Goal: Obtain resource: Download file/media

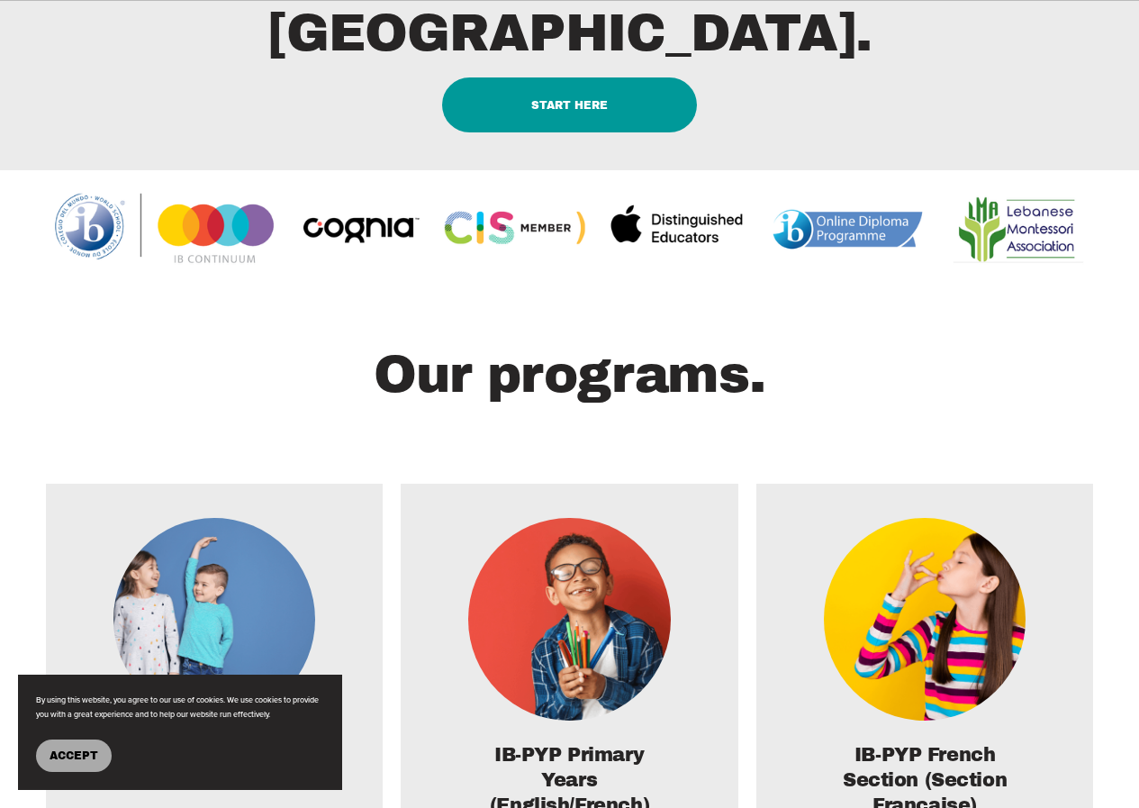
scroll to position [2251, 0]
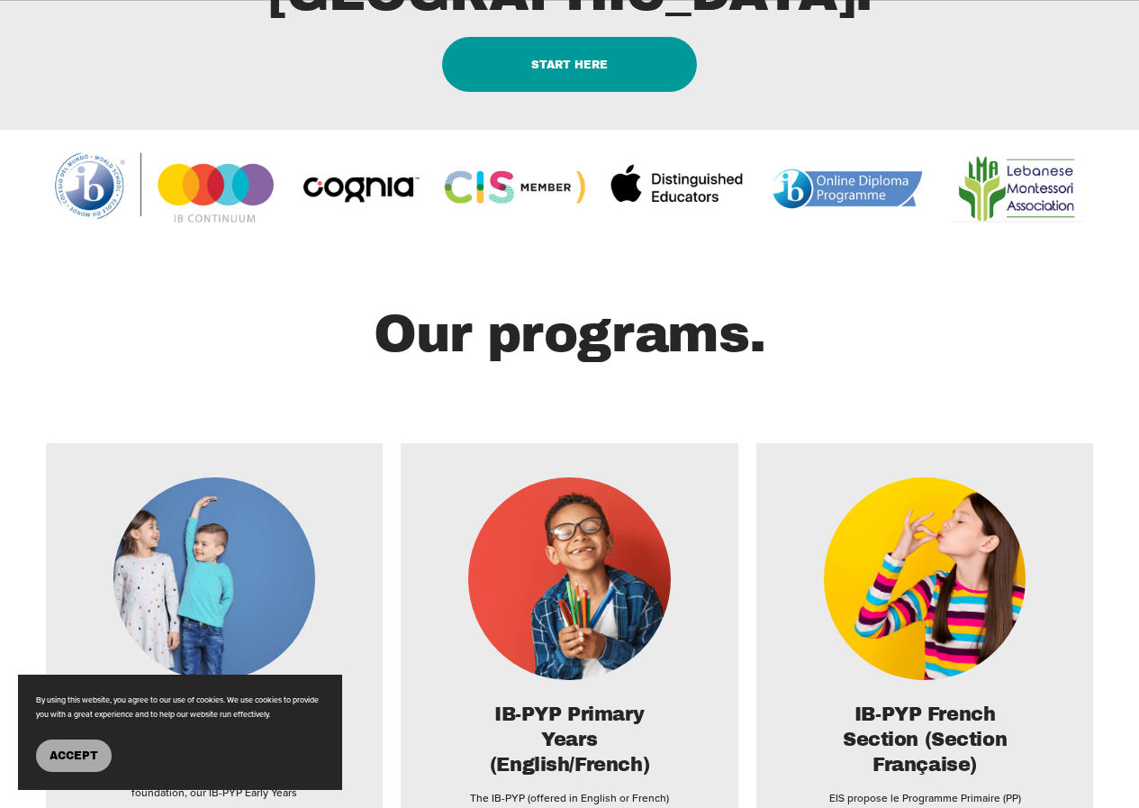
click at [578, 92] on link "START HERE" at bounding box center [569, 64] width 255 height 55
drag, startPoint x: 375, startPoint y: 299, endPoint x: 736, endPoint y: 371, distance: 368.2
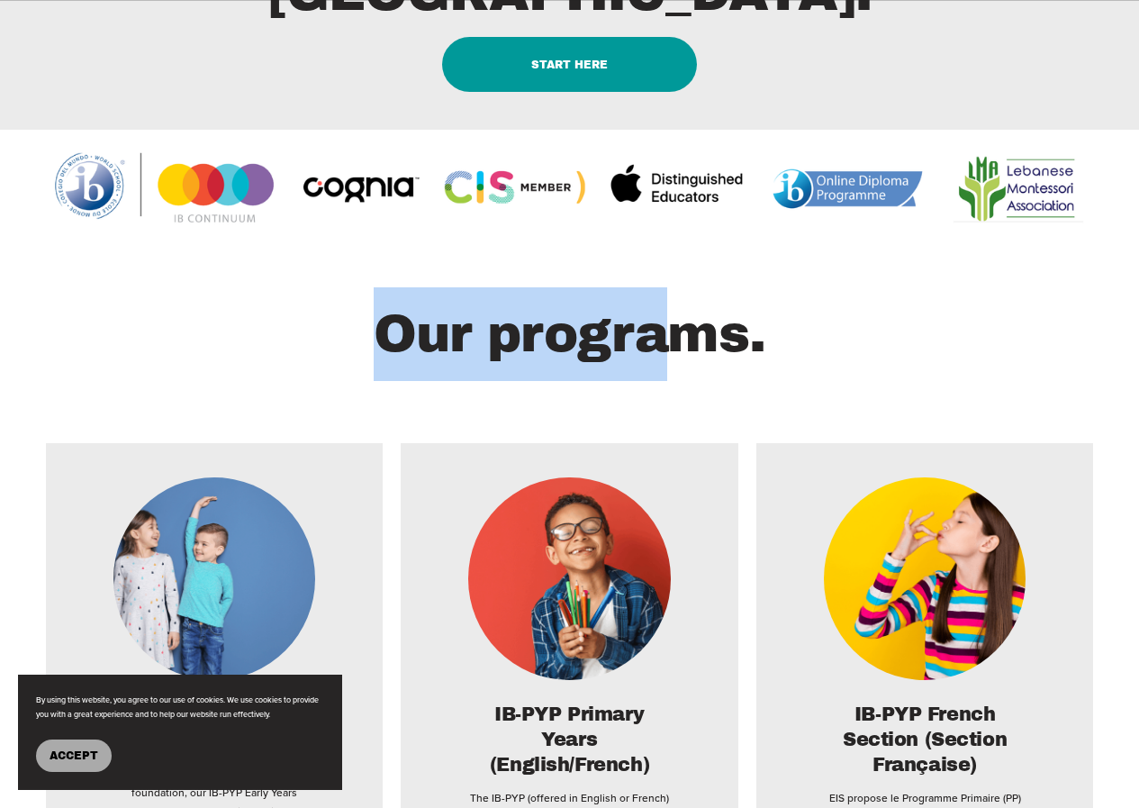
click at [854, 241] on div at bounding box center [570, 189] width 1048 height 104
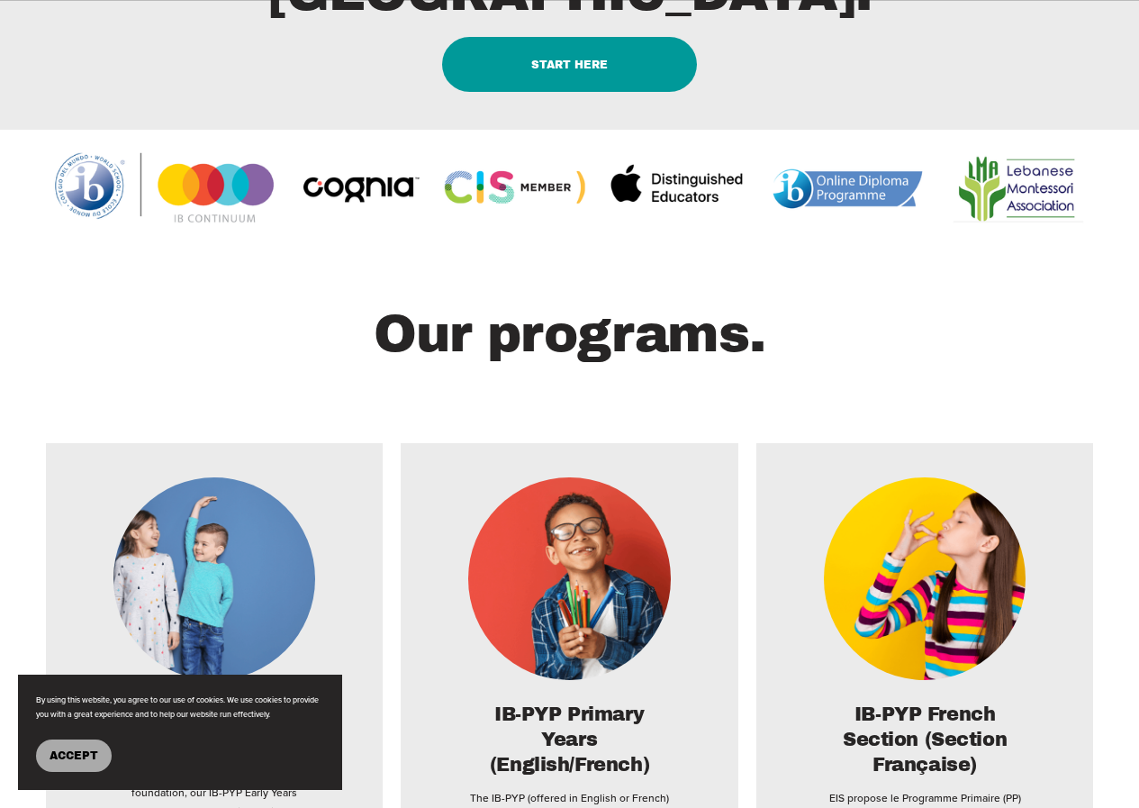
click at [854, 241] on div at bounding box center [570, 189] width 1048 height 104
click at [63, 753] on span "Accept" at bounding box center [74, 755] width 49 height 13
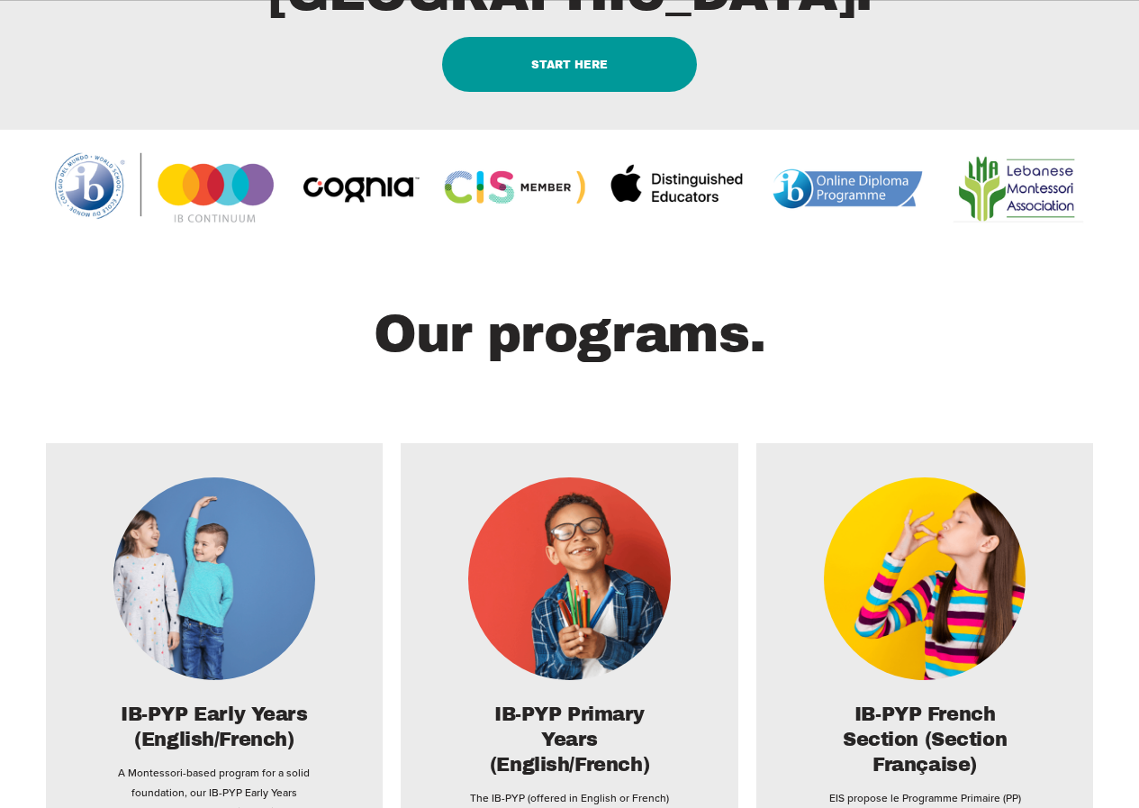
click at [862, 241] on div at bounding box center [570, 189] width 1048 height 104
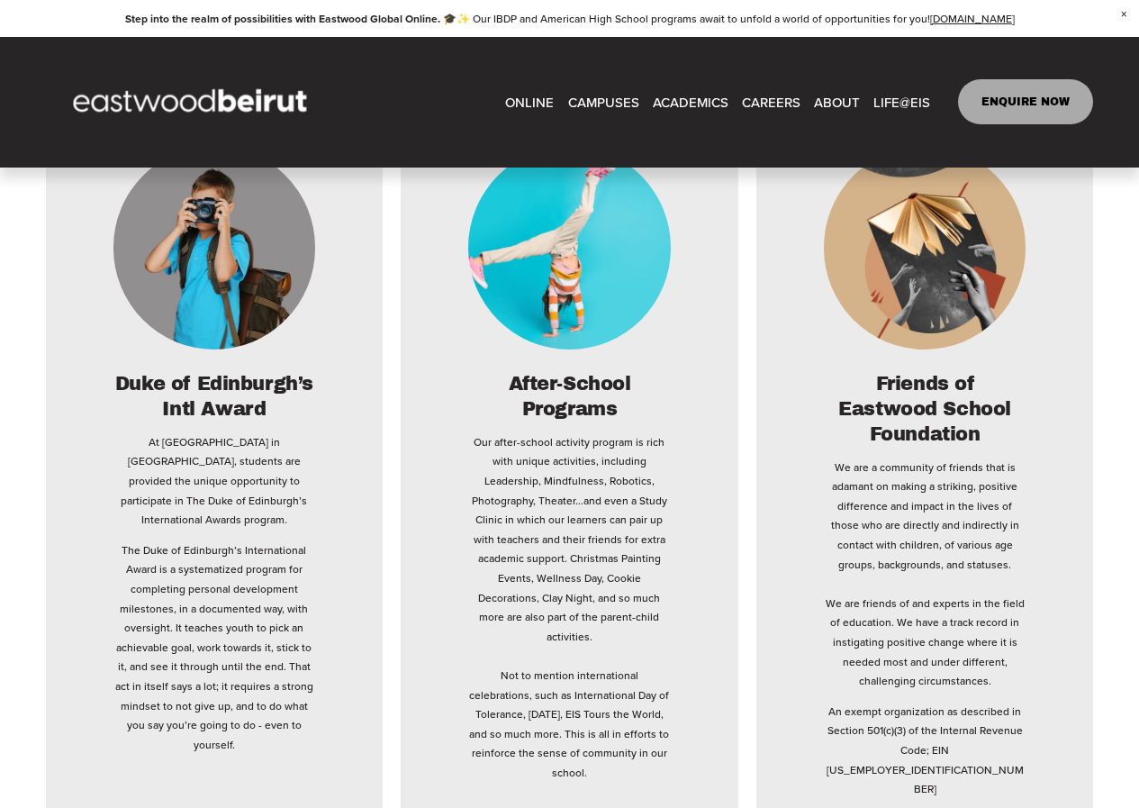
scroll to position [4232, 0]
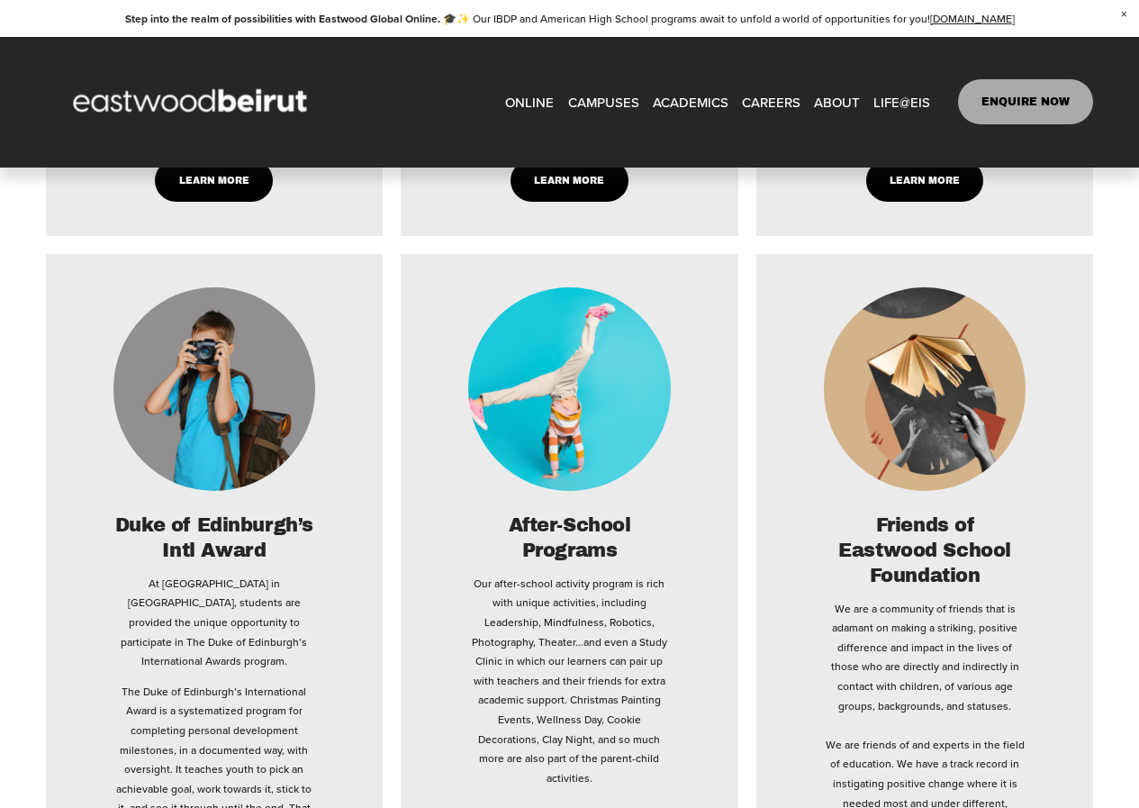
click at [548, 104] on link "ONLINE" at bounding box center [529, 101] width 49 height 27
type input "*****"
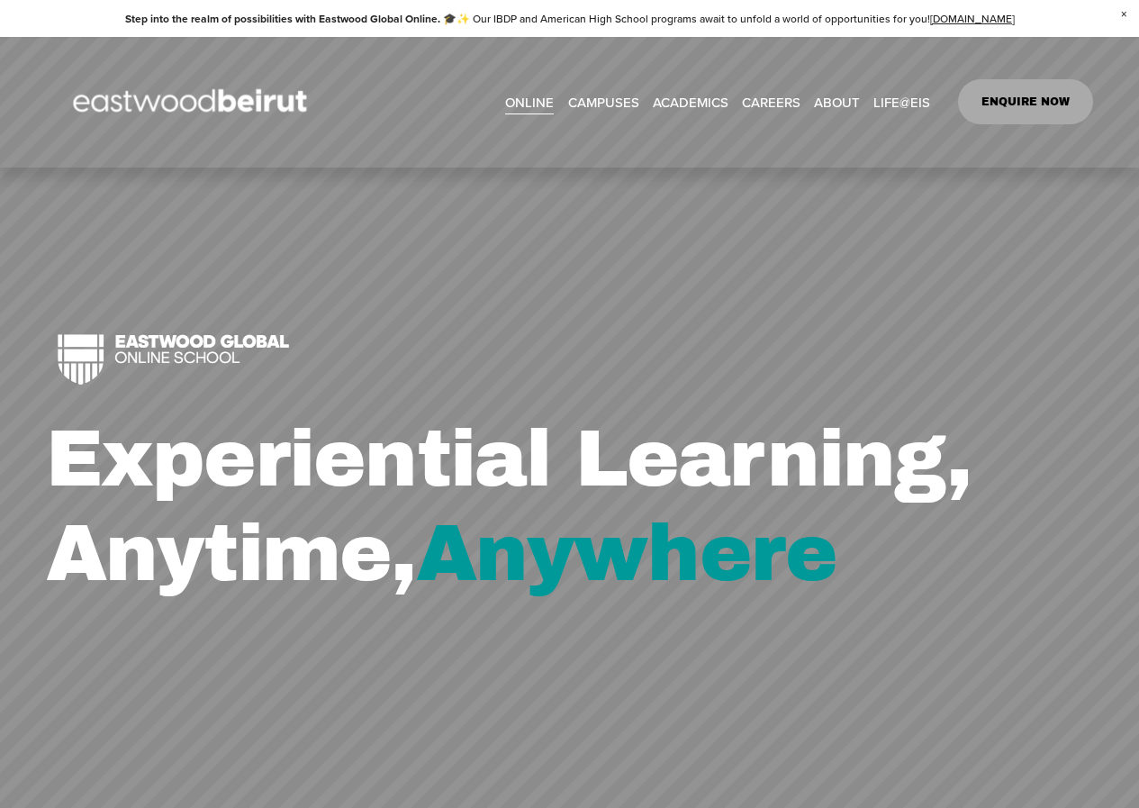
click at [0, 0] on span "Academics" at bounding box center [0, 0] width 0 height 0
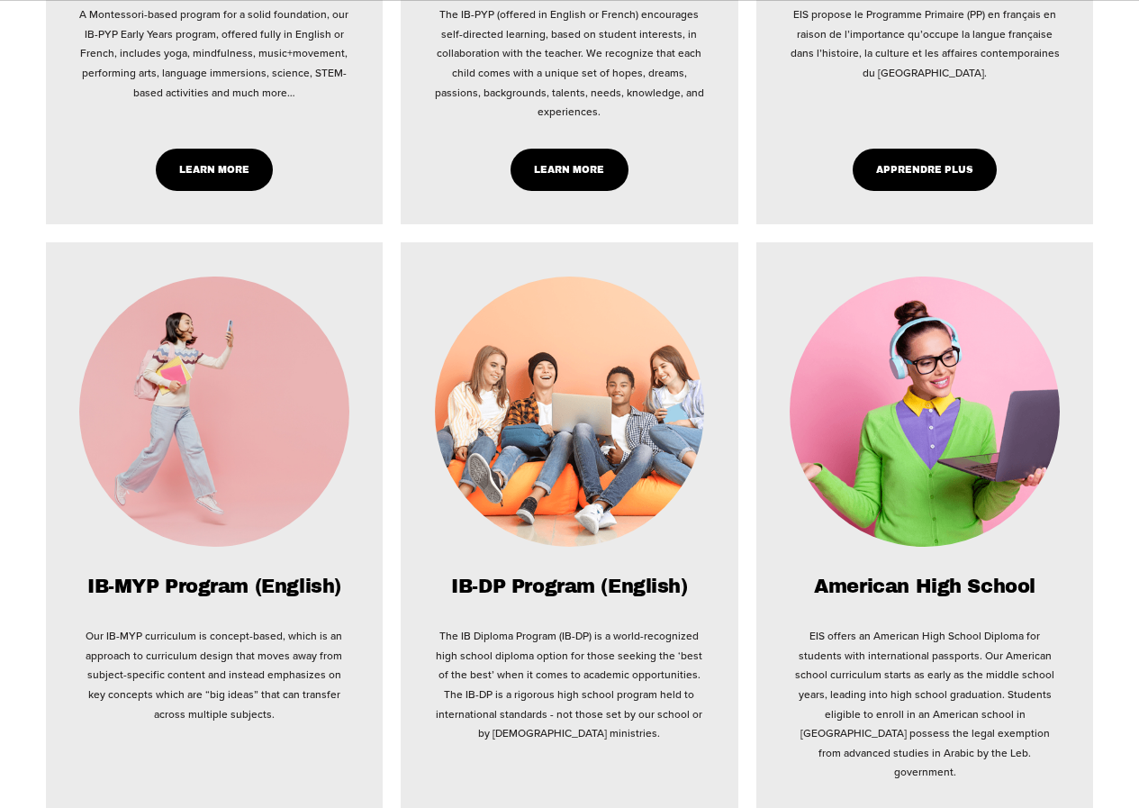
scroll to position [1351, 0]
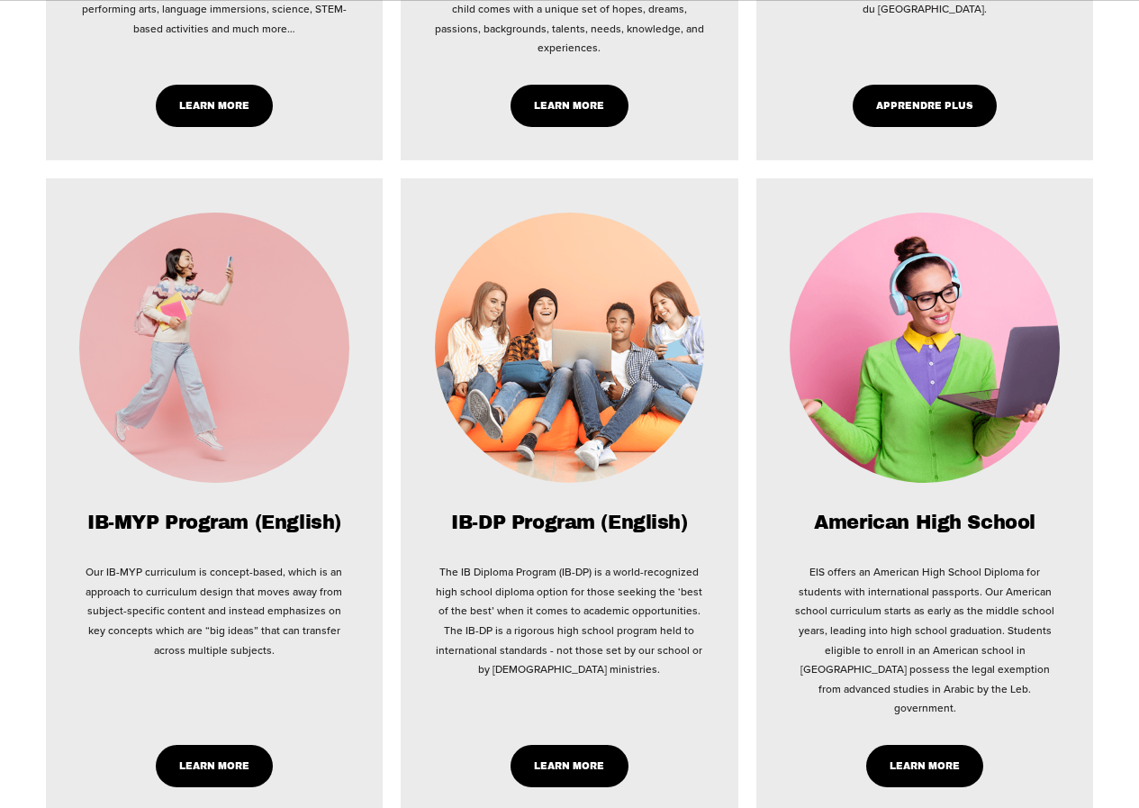
click at [950, 756] on link "Learn More" at bounding box center [925, 766] width 118 height 42
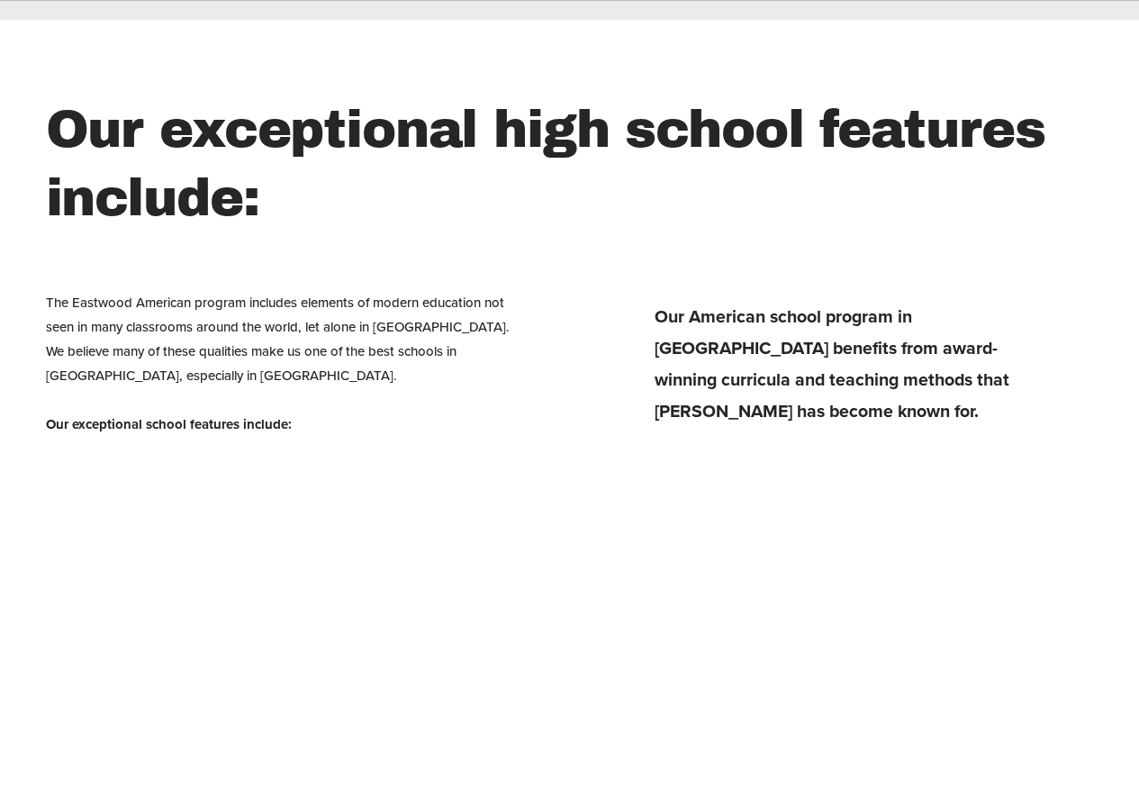
scroll to position [2251, 0]
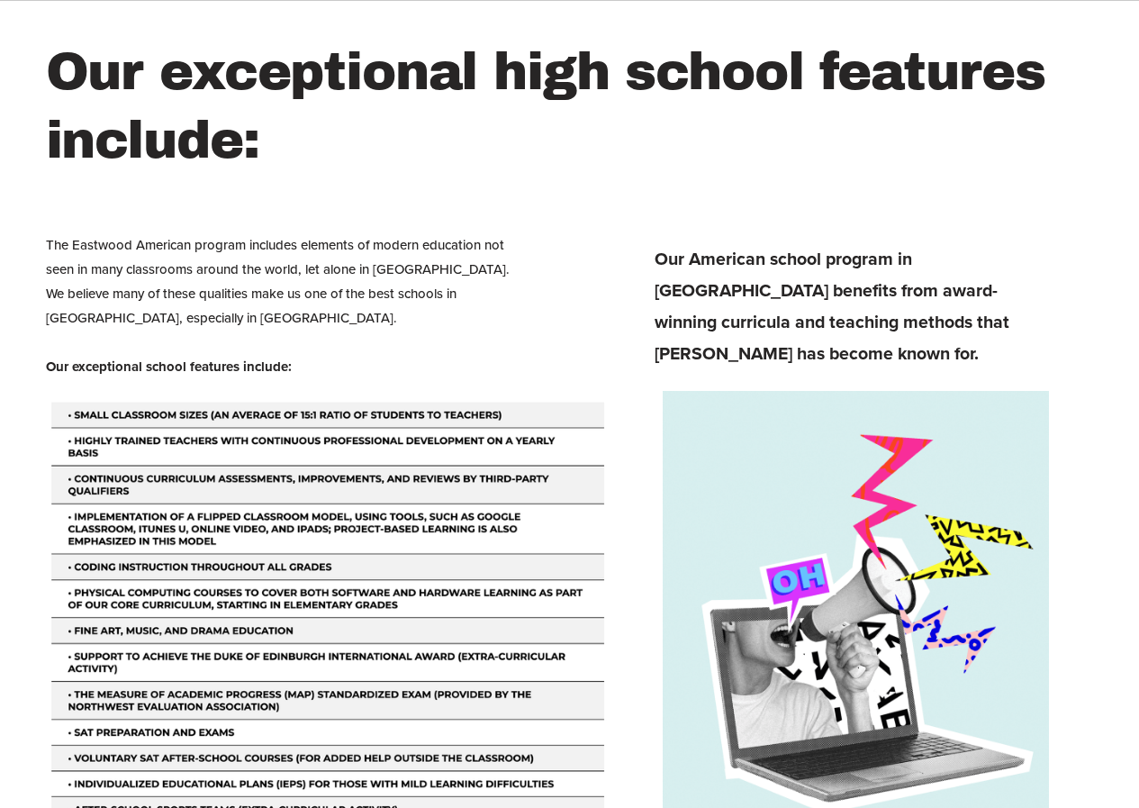
drag, startPoint x: 69, startPoint y: 542, endPoint x: 335, endPoint y: 604, distance: 272.8
click at [333, 603] on div at bounding box center [327, 645] width 563 height 493
click at [318, 601] on div at bounding box center [327, 645] width 563 height 493
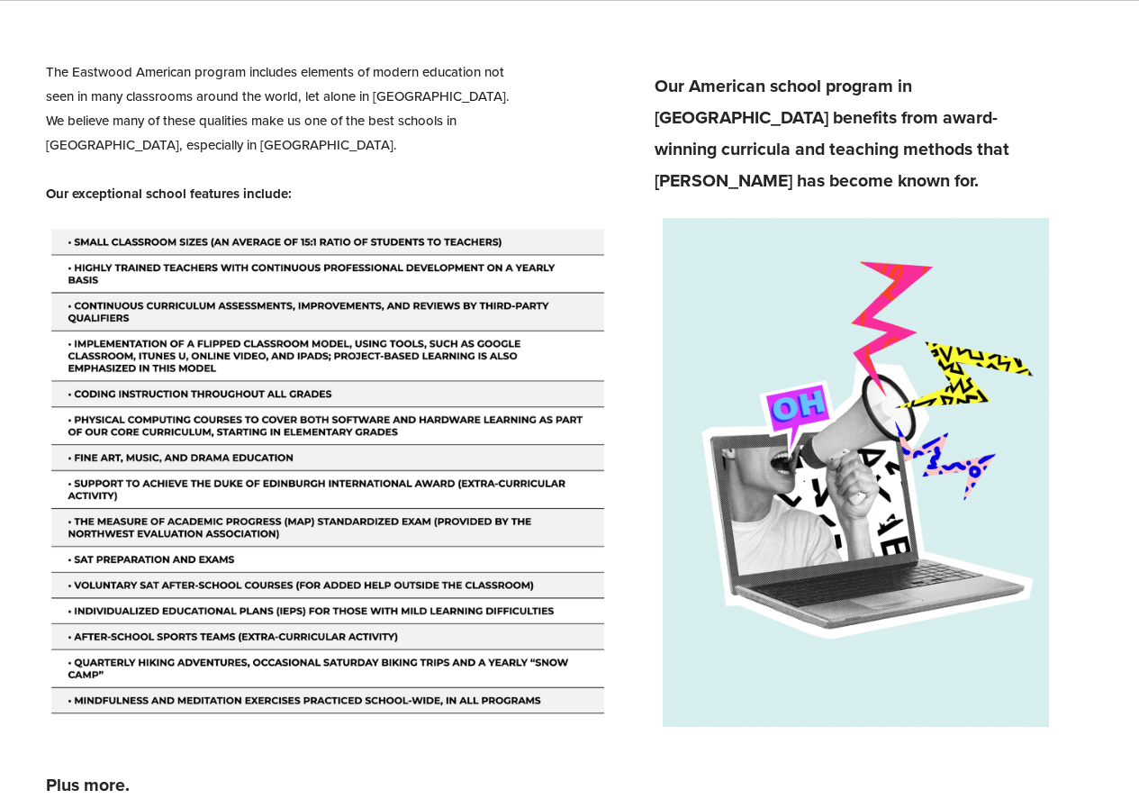
scroll to position [2431, 0]
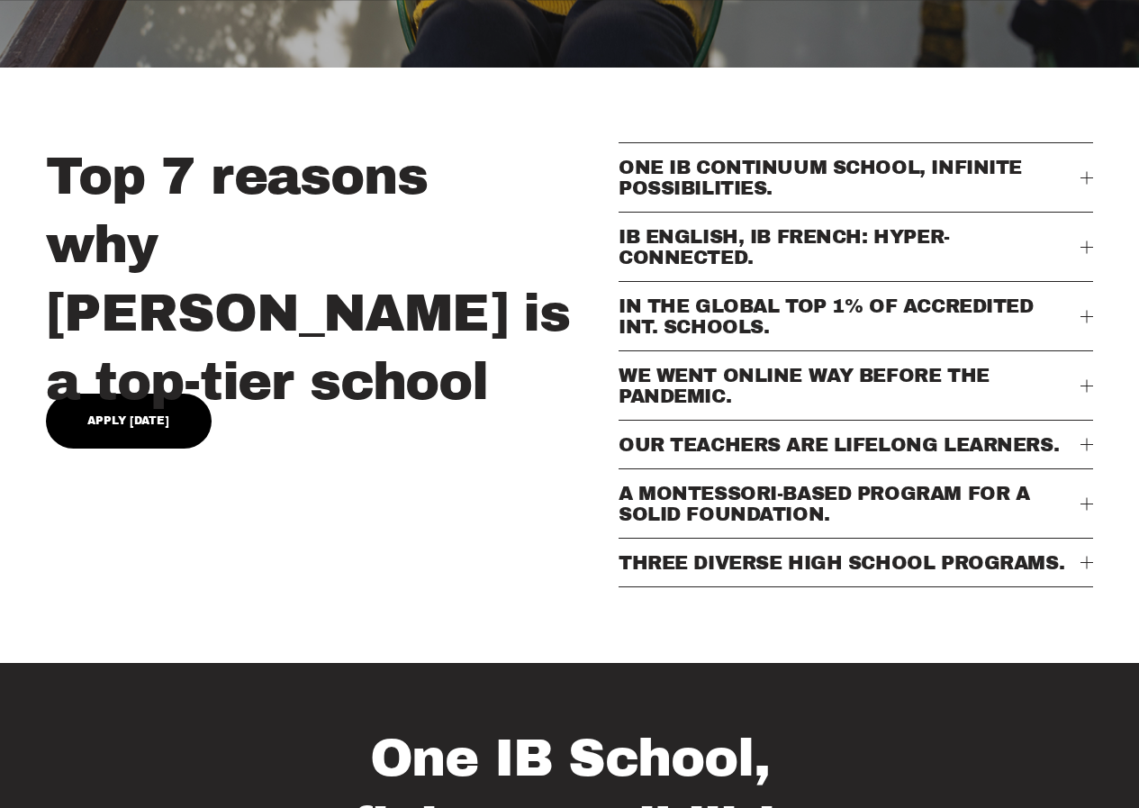
scroll to position [630, 0]
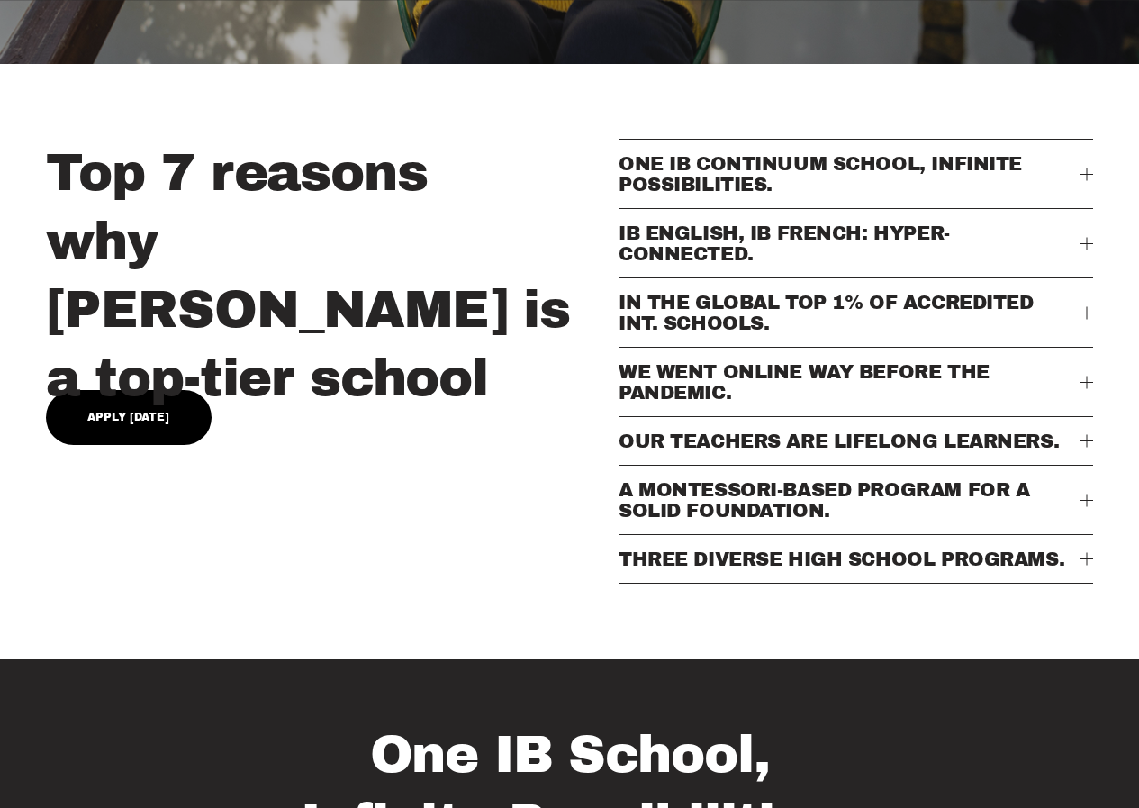
click at [697, 569] on span "THREE DIVERSE HIGH SCHOOL PROGRAMS." at bounding box center [850, 558] width 462 height 21
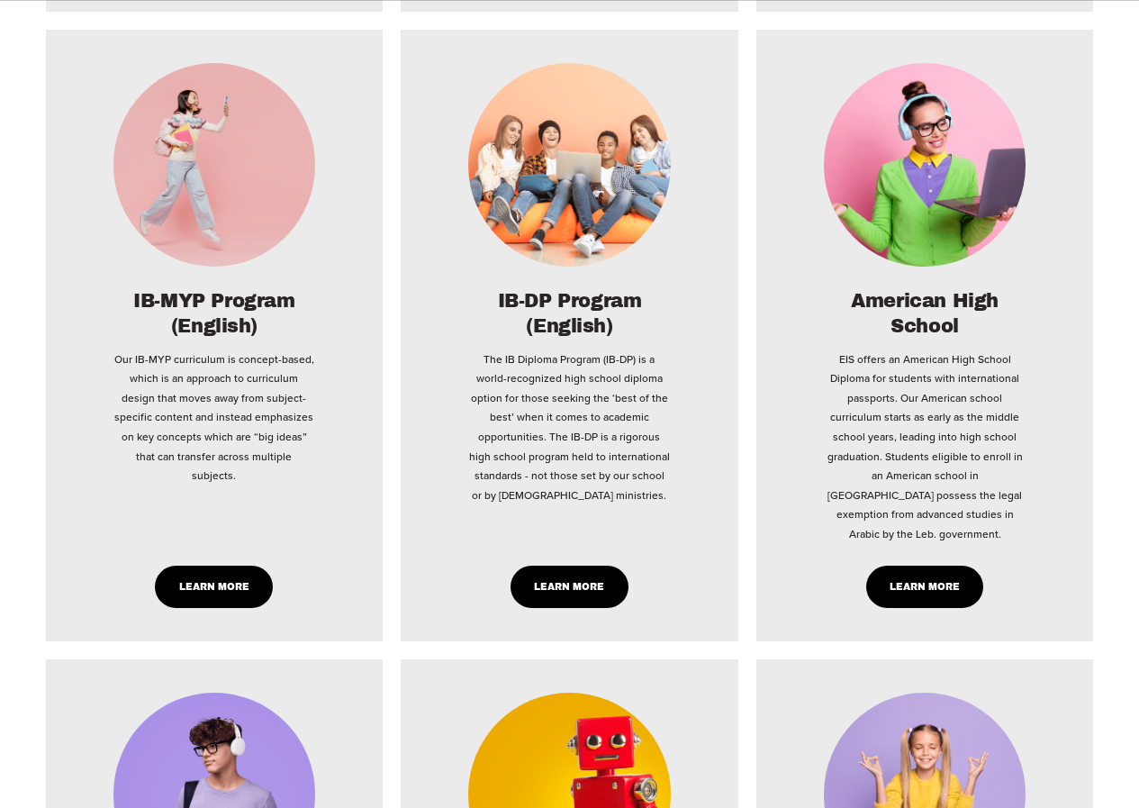
scroll to position [3512, 0]
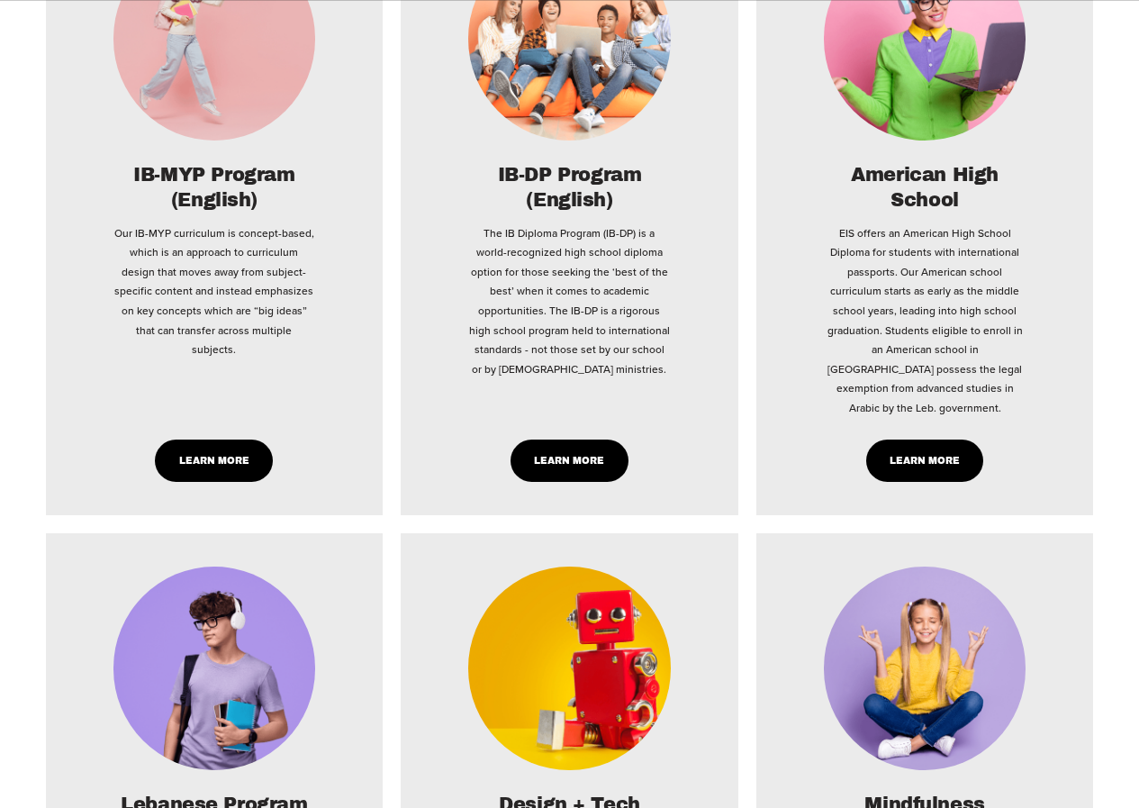
click at [922, 482] on link "Learn More" at bounding box center [925, 460] width 118 height 42
type input "***"
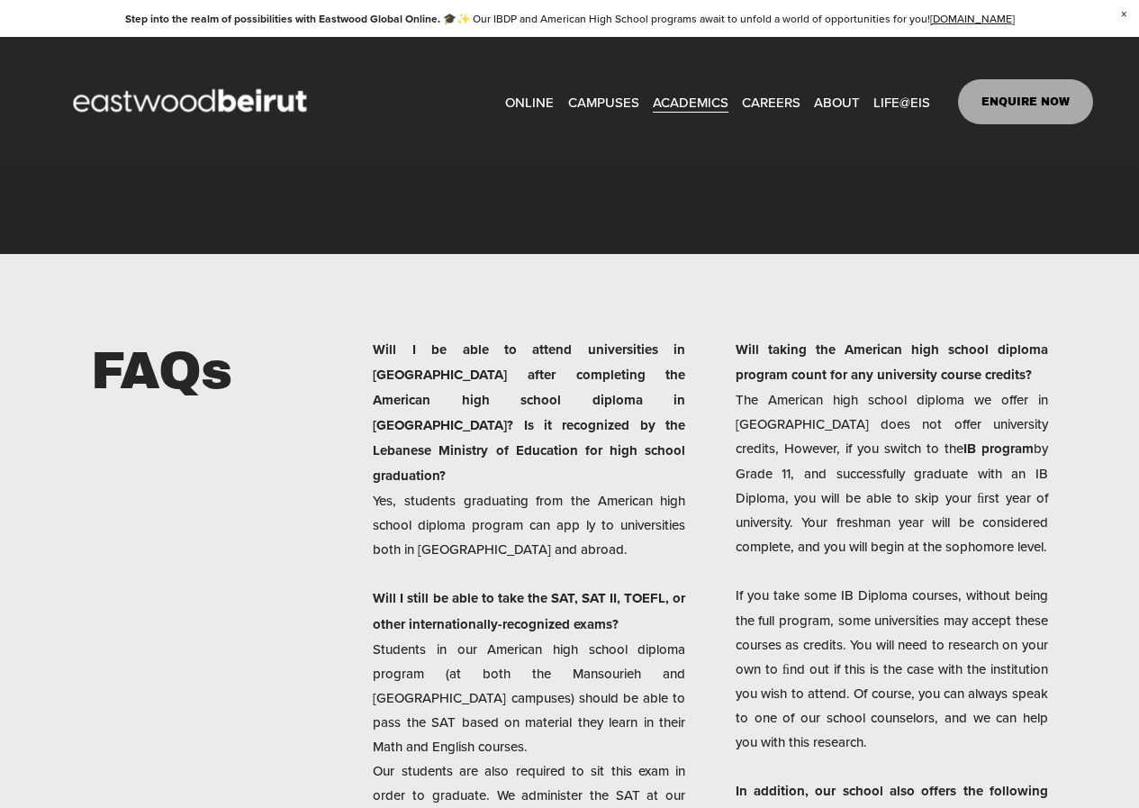
scroll to position [3664, 0]
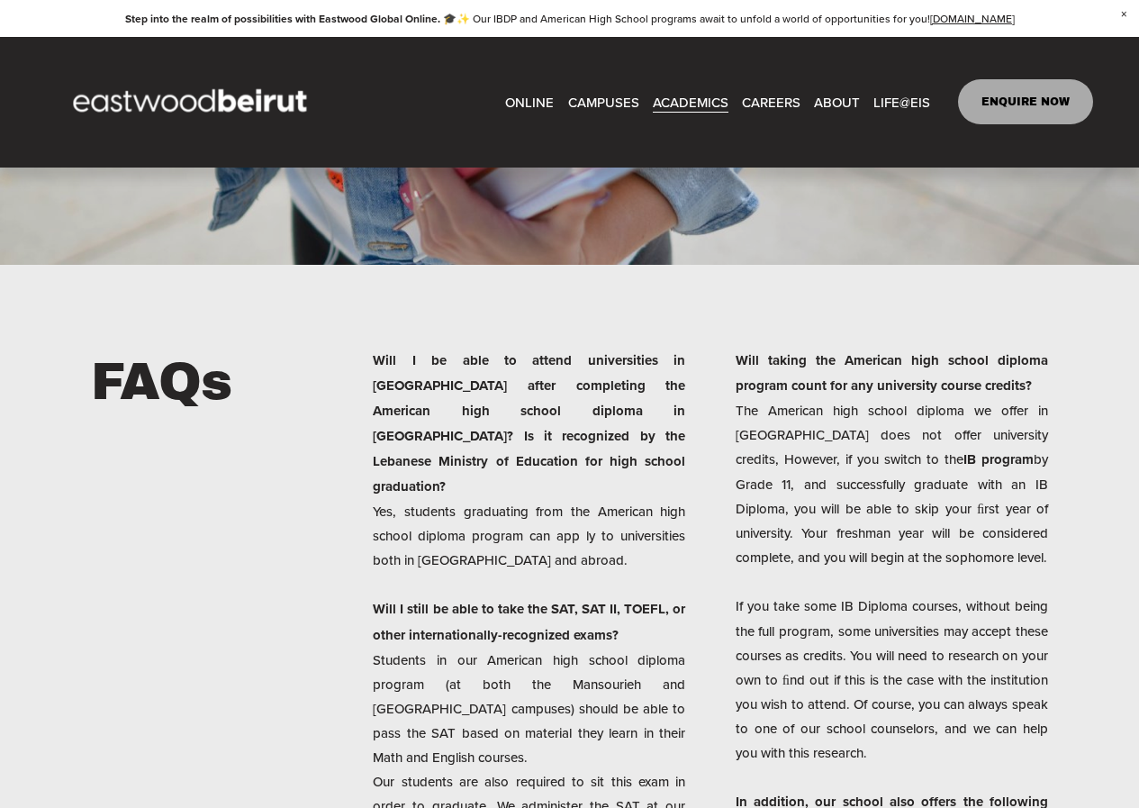
click at [0, 0] on span "IB-DP Program" at bounding box center [0, 0] width 0 height 0
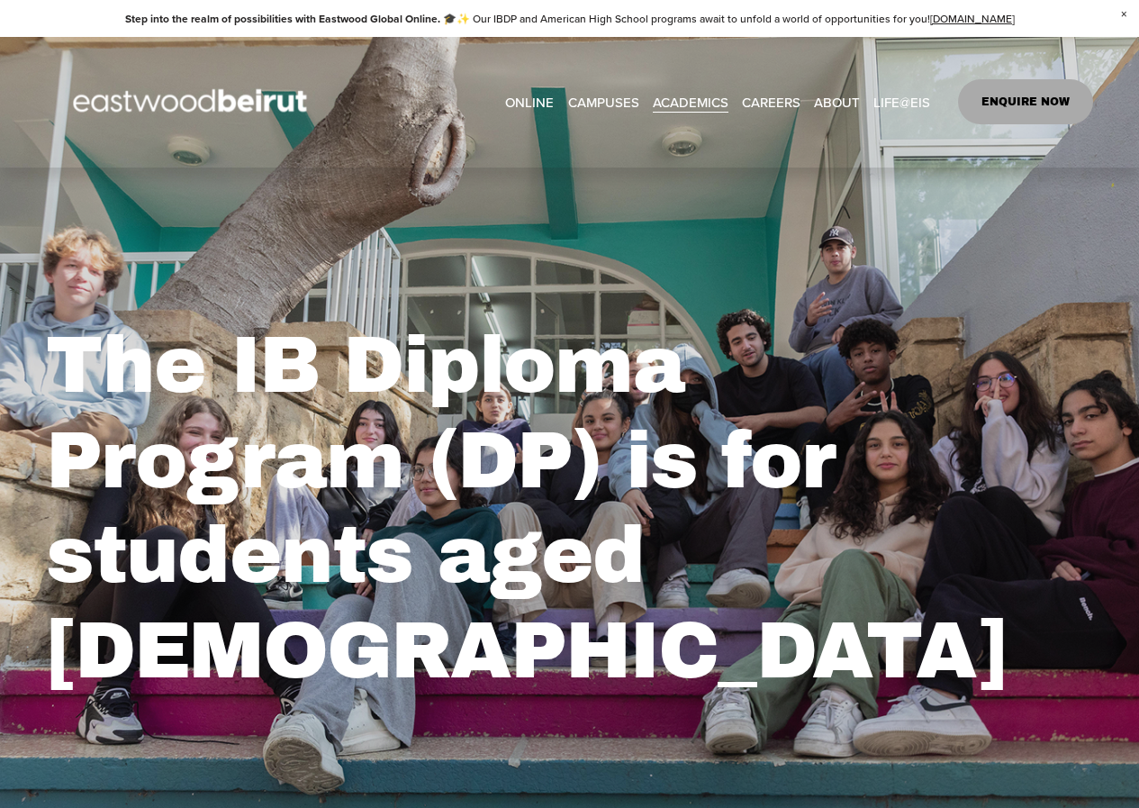
click at [0, 0] on span "After-school Activities" at bounding box center [0, 0] width 0 height 0
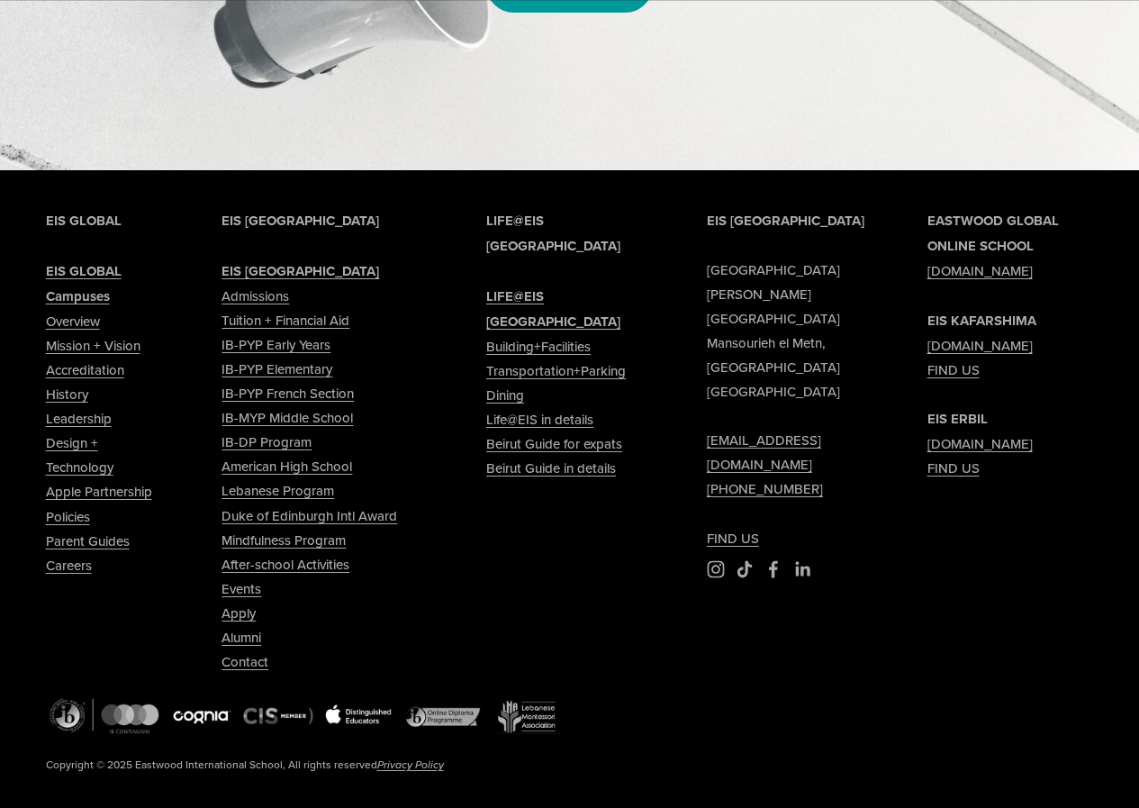
scroll to position [1171, 0]
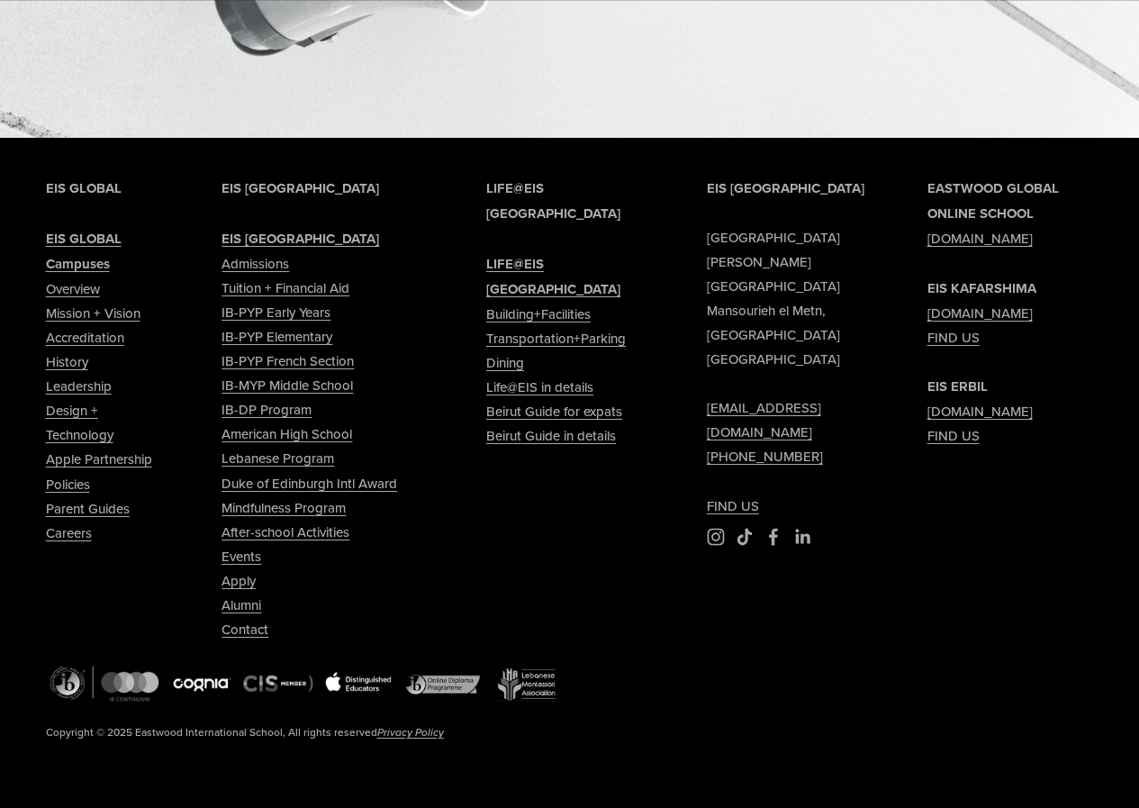
click at [56, 510] on link "Parent Guides" at bounding box center [88, 508] width 84 height 24
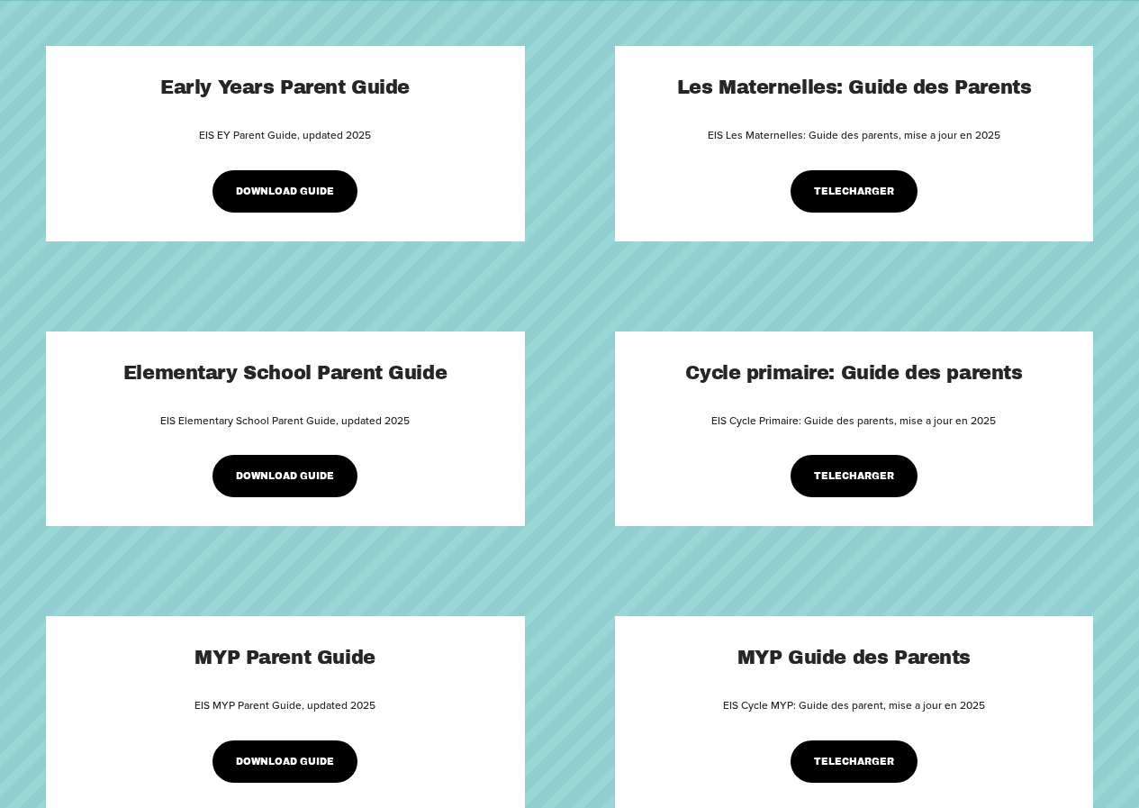
scroll to position [360, 0]
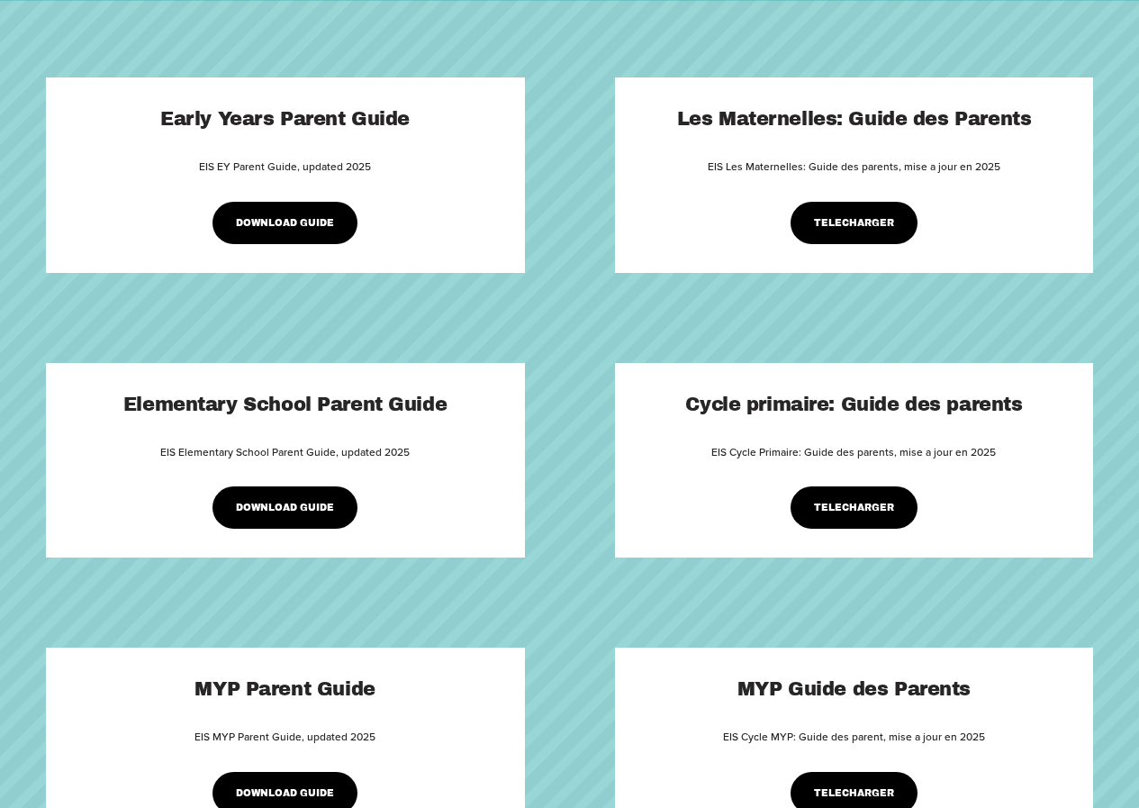
click at [292, 522] on link "DOWNLOAD GUIDE" at bounding box center [285, 507] width 146 height 42
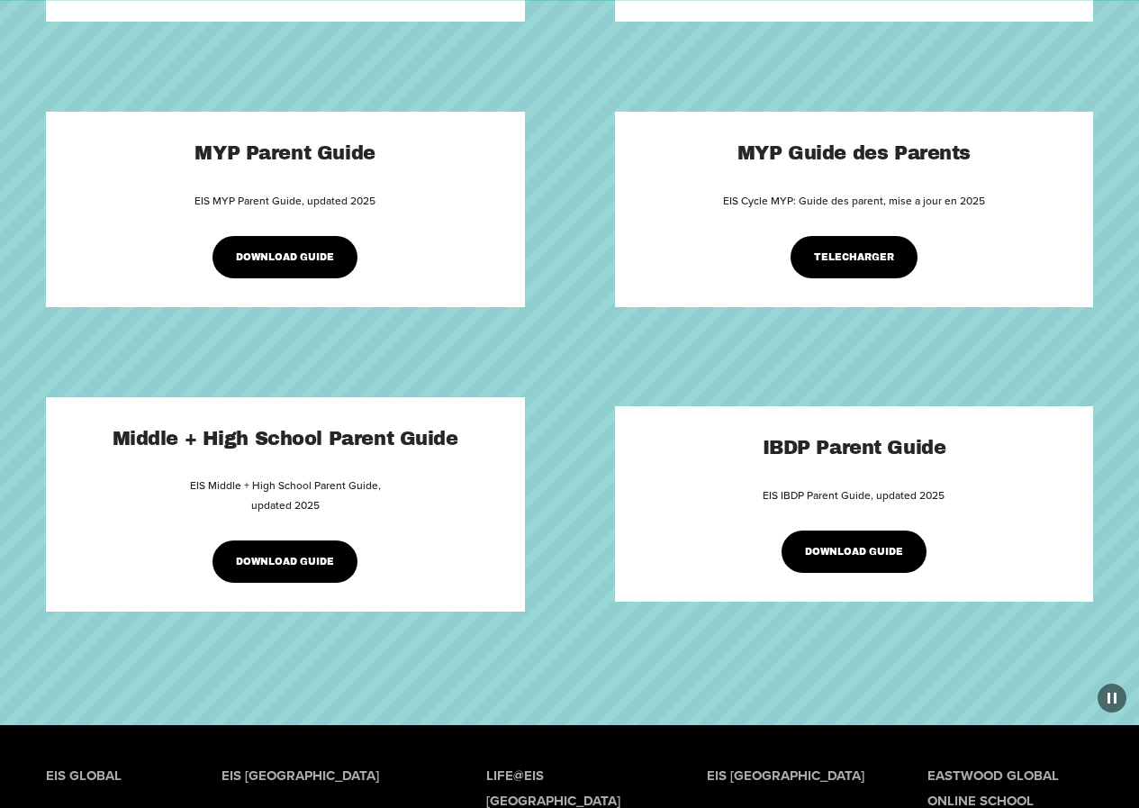
scroll to position [900, 0]
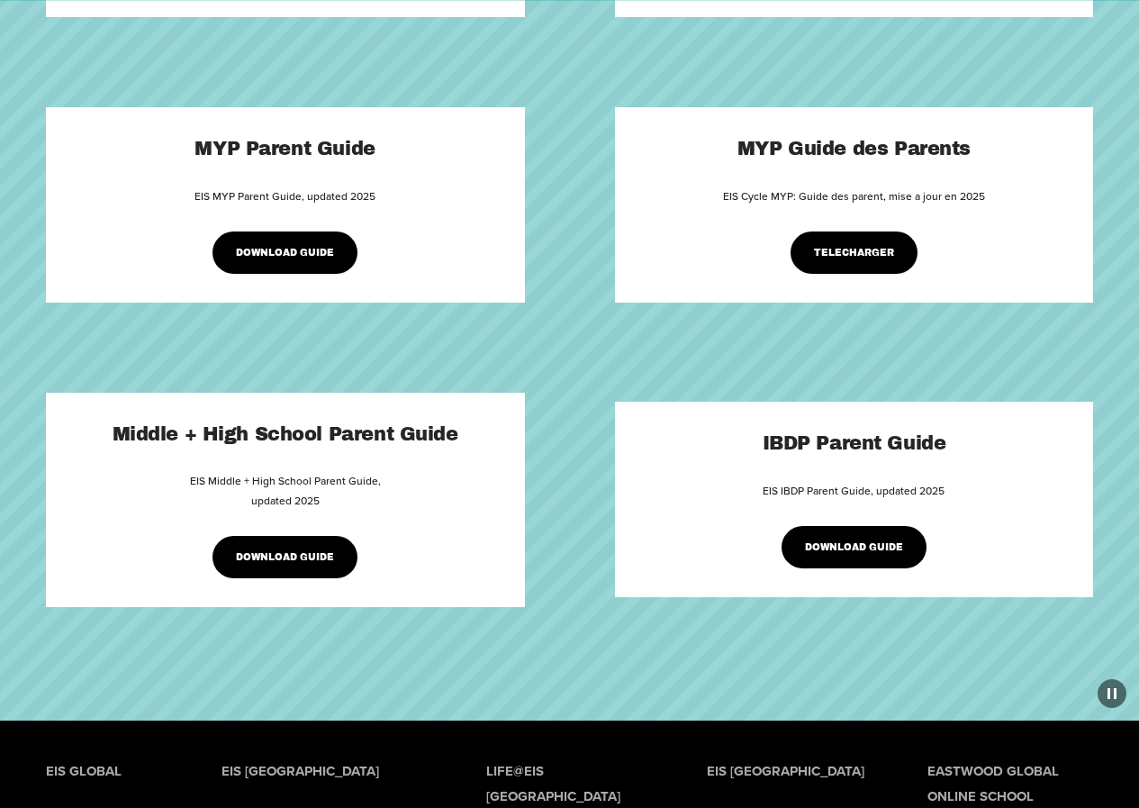
click at [297, 521] on div "Middle + High School Parent Guide EIS Middle + High School Parent Guide, update…" at bounding box center [285, 499] width 421 height 157
click at [372, 488] on p "EIS Middle + High School Parent Guide, updated 2025" at bounding box center [285, 490] width 421 height 39
click at [288, 573] on link "DOWNLOAD GUIDE" at bounding box center [285, 557] width 146 height 42
